Goal: Check status: Check status

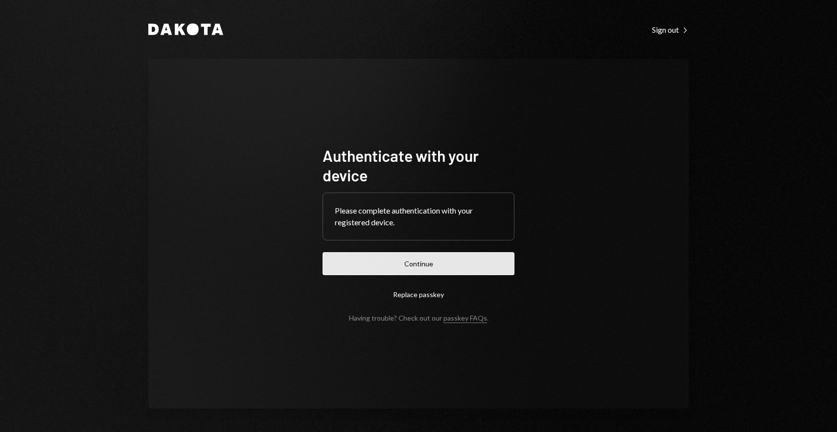
click at [408, 271] on button "Continue" at bounding box center [418, 263] width 192 height 23
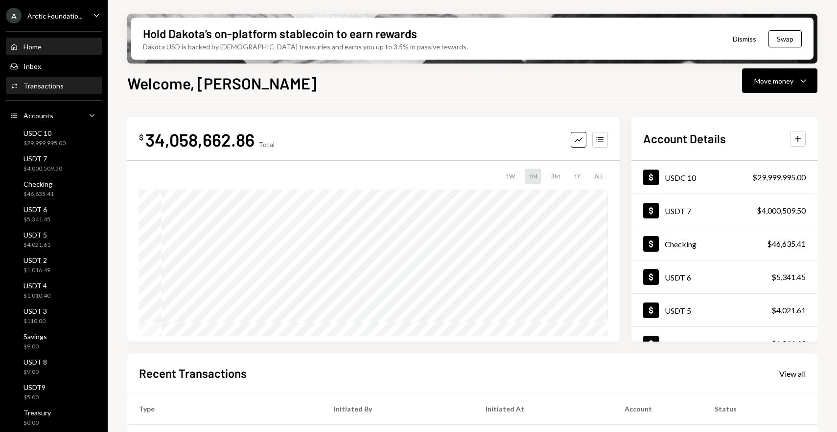
click at [56, 86] on div "Transactions" at bounding box center [43, 86] width 40 height 8
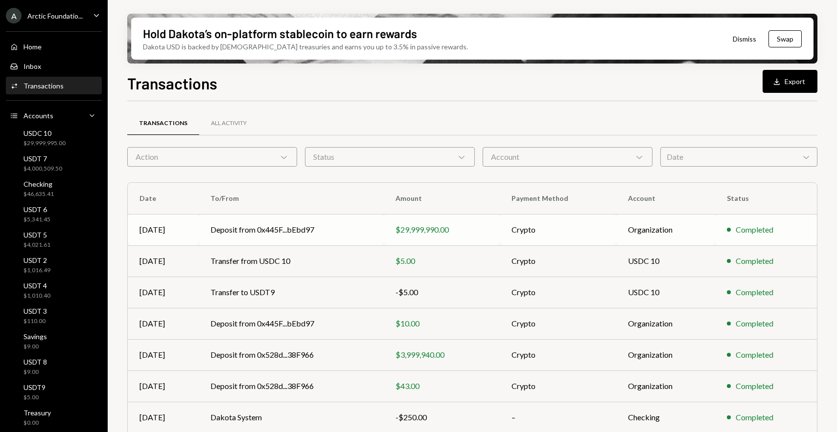
click at [499, 231] on td "$29,999,990.00" at bounding box center [442, 229] width 116 height 31
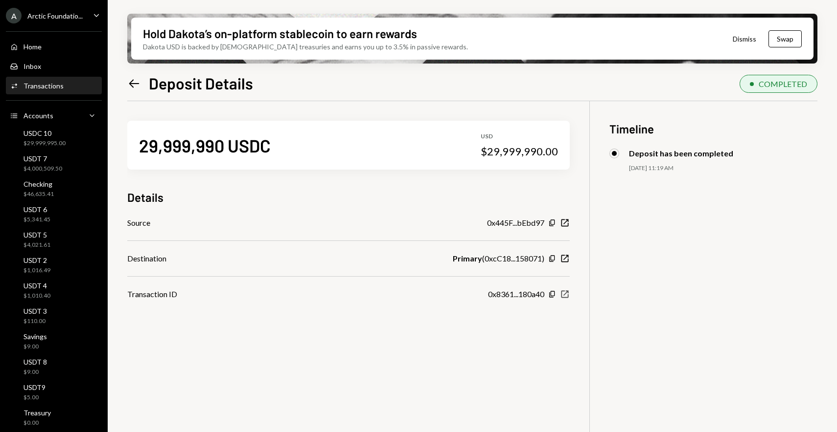
click at [563, 295] on icon "New Window" at bounding box center [565, 295] width 10 height 10
click at [132, 85] on icon "Left Arrow" at bounding box center [134, 84] width 14 height 14
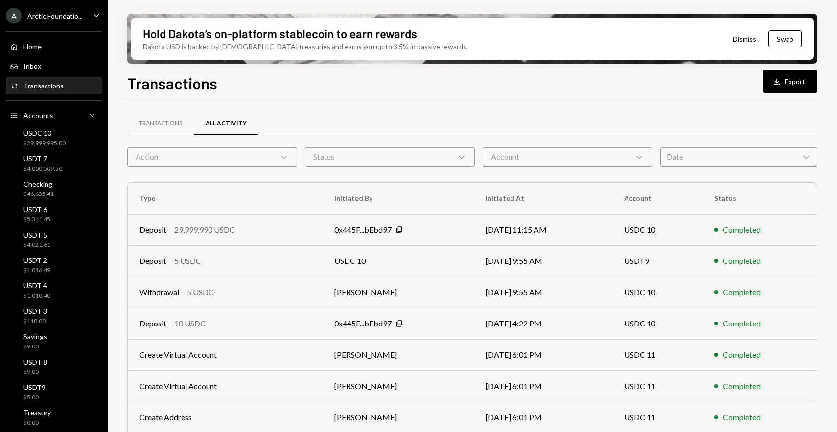
click at [53, 88] on div "Transactions" at bounding box center [43, 86] width 40 height 8
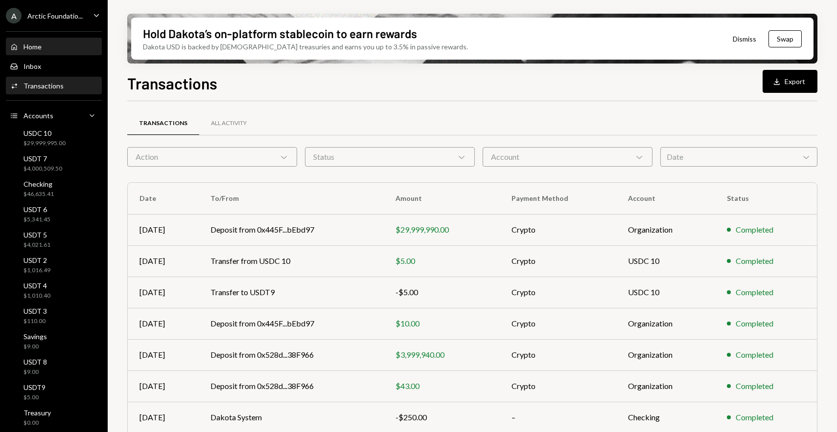
click at [58, 53] on div "Home Home" at bounding box center [54, 47] width 88 height 17
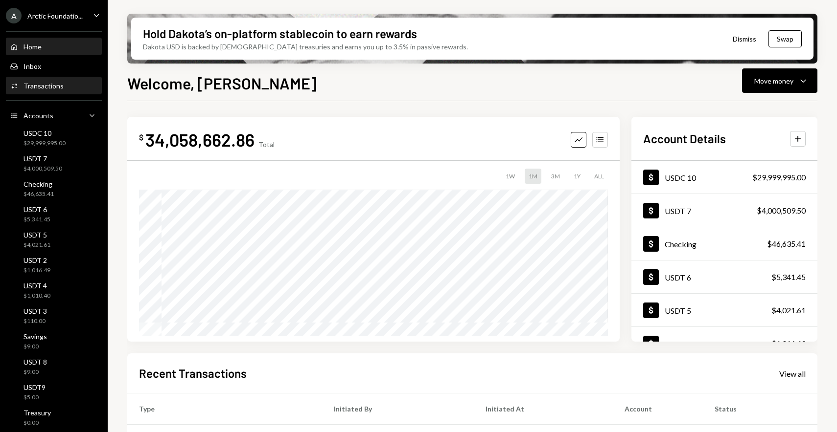
click at [50, 85] on div "Transactions" at bounding box center [43, 86] width 40 height 8
